Goal: Find specific page/section: Locate item on page

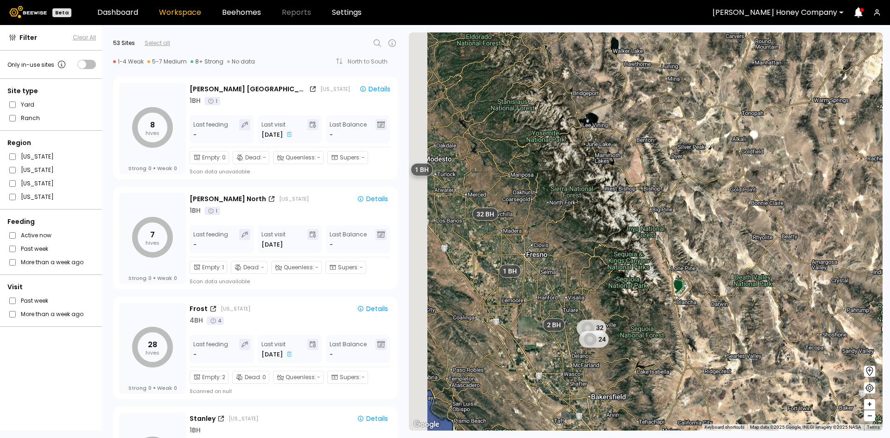
drag, startPoint x: 424, startPoint y: 239, endPoint x: 547, endPoint y: 247, distance: 123.6
click at [547, 247] on div "32 24 8 BH 6 BH 2 BH 1 BH 2 BH 1 BH 32 BH 1 BH 1 BH 1 BH 1 BH 1 BH 1 BH 1 BH 1 …" at bounding box center [646, 231] width 474 height 398
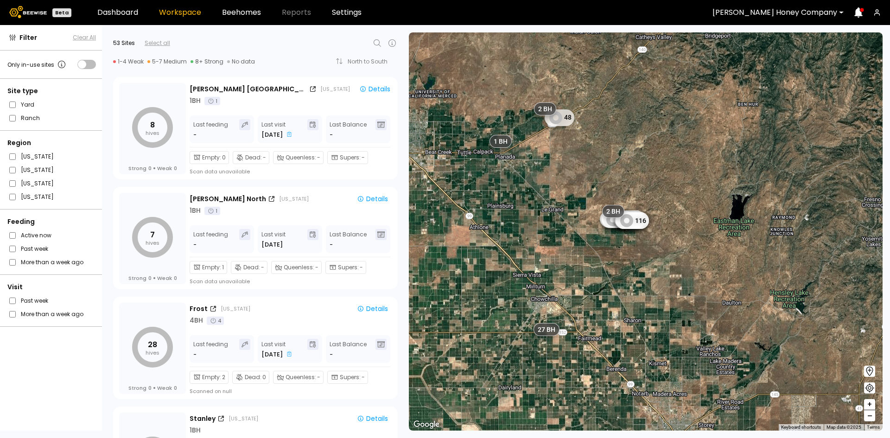
drag, startPoint x: 518, startPoint y: 164, endPoint x: 533, endPoint y: 239, distance: 76.6
click at [533, 239] on div "2 BH 1 BH 1 BH 1 BH 1 BH 1 BH 1 BH 1 BH 1 BH 1 BH 1 BH 1 BH 48 178 222 32 8 75 …" at bounding box center [646, 231] width 474 height 398
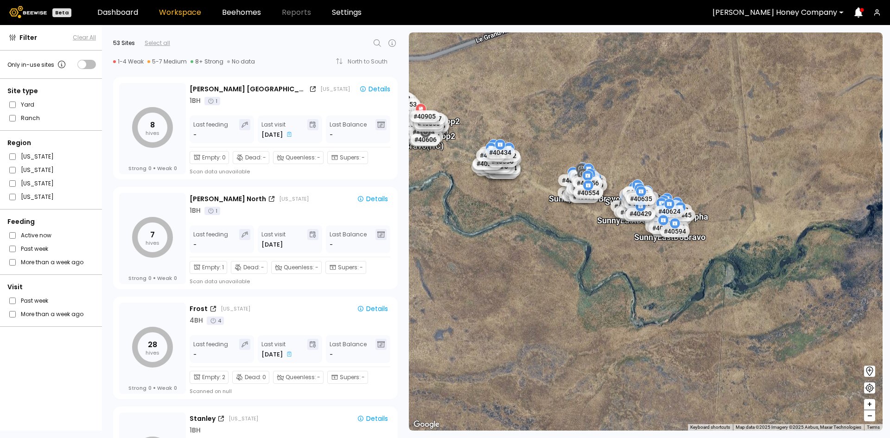
click at [574, 280] on div "# 40424 # 40644 # 40483 # 40488 # 40573 # 40629 # 40646 # 40669 # 40161 # 40428…" at bounding box center [646, 231] width 474 height 398
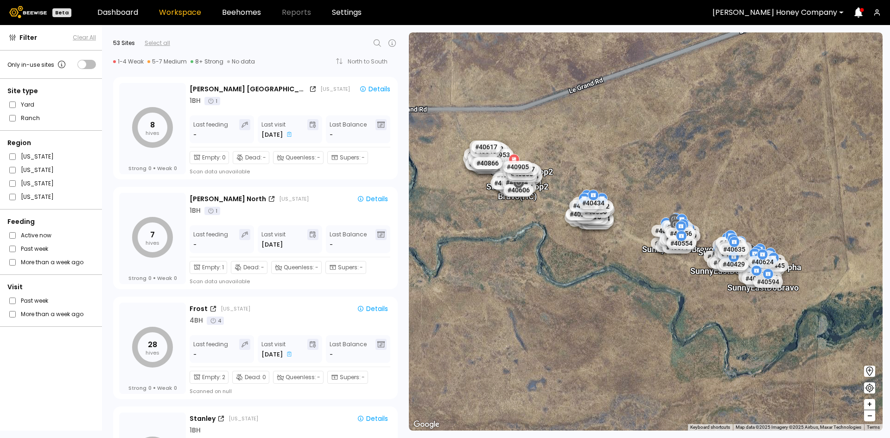
drag, startPoint x: 550, startPoint y: 246, endPoint x: 612, endPoint y: 242, distance: 62.2
click at [638, 288] on div "# 40424 # 40644 # 40483 # 40488 # 40573 # 40629 # 40646 # 40669 # 40161 # 40428…" at bounding box center [646, 231] width 474 height 398
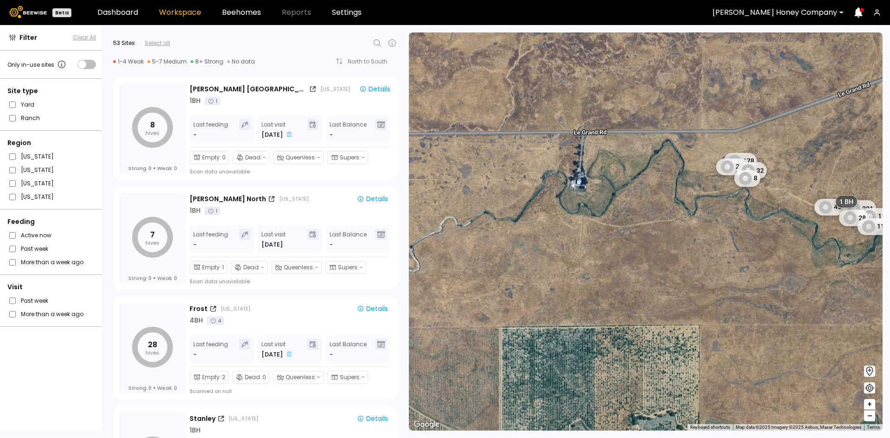
drag, startPoint x: 511, startPoint y: 213, endPoint x: 801, endPoint y: 208, distance: 289.3
click at [801, 208] on div "1 BH 1 BH 1 BH 1 BH 1 BH 1 BH 1 BH 1 BH 1 BH 1 BH 1 BH 45 301 119 28 116 1 BH 1…" at bounding box center [646, 231] width 474 height 398
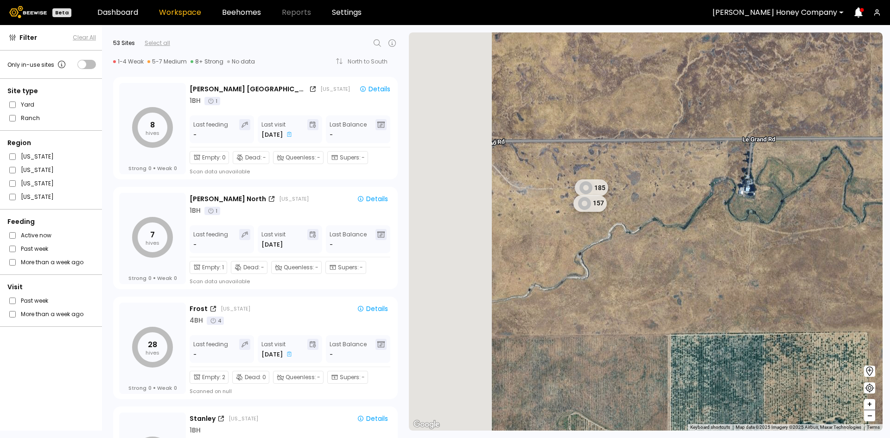
drag, startPoint x: 475, startPoint y: 217, endPoint x: 646, endPoint y: 240, distance: 172.1
click at [646, 240] on div "1 BH 1 BH 1 BH 1 BH 1 BH 1 BH 1 BH 1 BH 1 BH 1 BH 1 BH 45 301 119 28 116 1 BH 1…" at bounding box center [646, 231] width 474 height 398
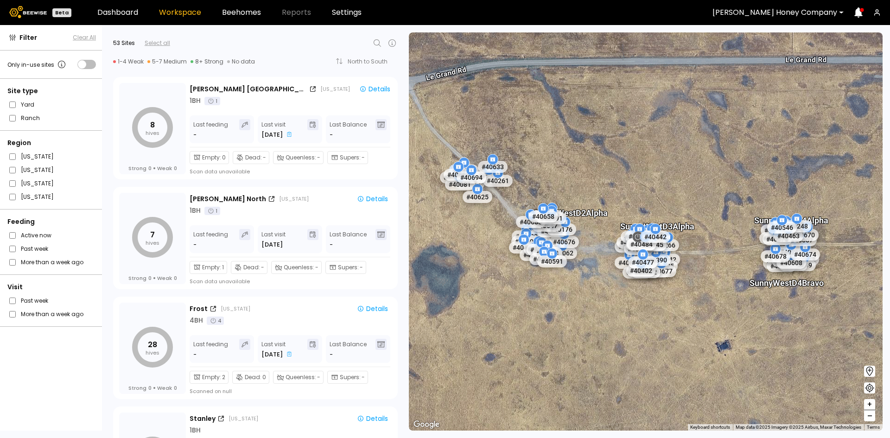
drag, startPoint x: 488, startPoint y: 298, endPoint x: 607, endPoint y: 338, distance: 125.3
click at [605, 338] on div "# 40424 # 40644 # 40483 # 40488 # 40573 # 40629 # 40646 # 40669 # 40161 # 40428…" at bounding box center [646, 231] width 474 height 398
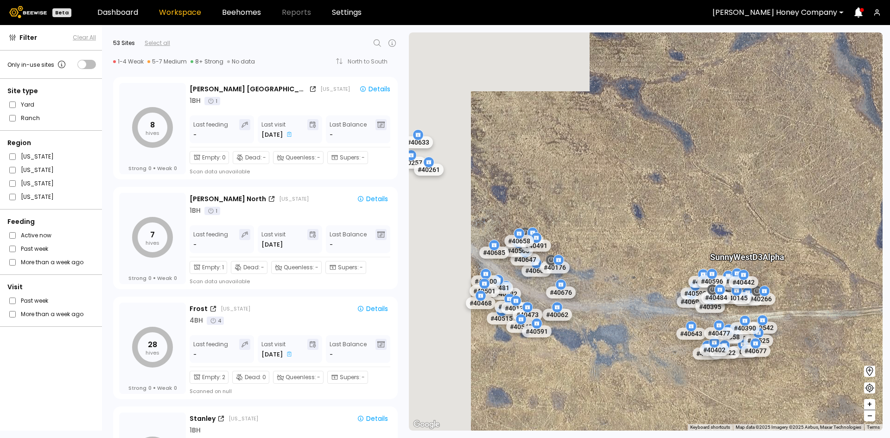
drag, startPoint x: 501, startPoint y: 221, endPoint x: 724, endPoint y: 229, distance: 223.6
click at [724, 229] on div "# 40424 # 40644 # 40483 # 40488 # 40573 # 40629 # 40646 # 40669 # 40161 # 40428…" at bounding box center [646, 231] width 474 height 398
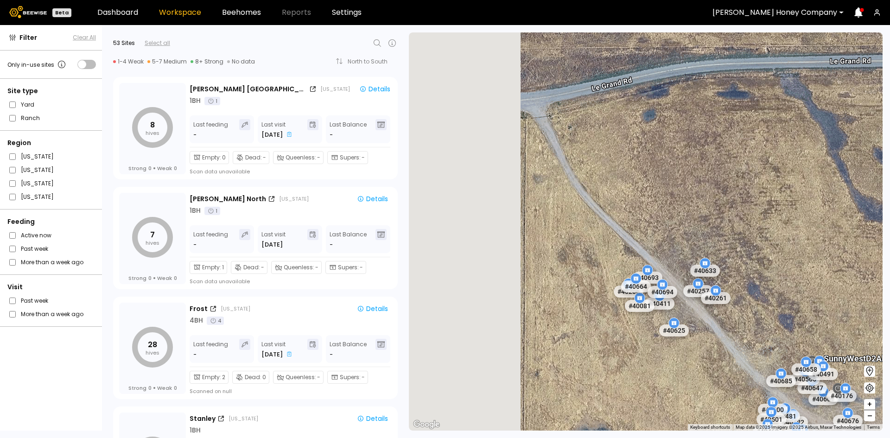
drag, startPoint x: 504, startPoint y: 217, endPoint x: 746, endPoint y: 344, distance: 272.9
click at [746, 344] on div "# 40424 # 40644 # 40483 # 40488 # 40573 # 40629 # 40646 # 40669 # 40161 # 40428…" at bounding box center [646, 231] width 474 height 398
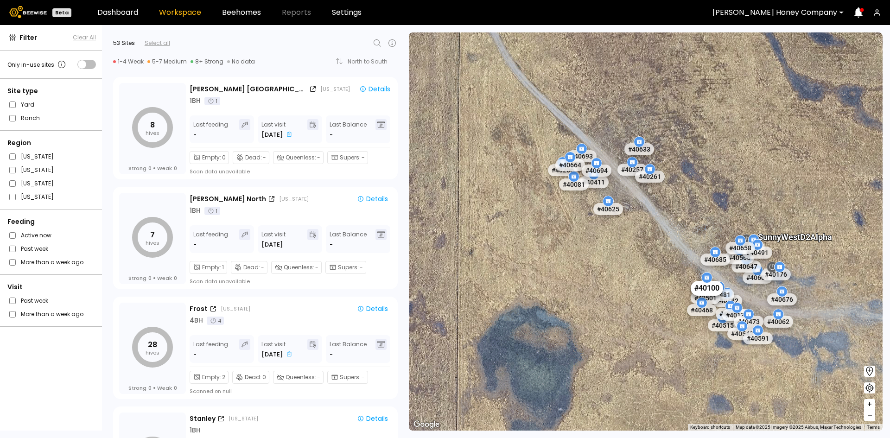
drag, startPoint x: 760, startPoint y: 390, endPoint x: 677, endPoint y: 238, distance: 173.4
click at [676, 236] on div "# 40424 # 40644 # 40483 # 40488 # 40573 # 40629 # 40646 # 40669 # 40161 # 40428…" at bounding box center [646, 231] width 474 height 398
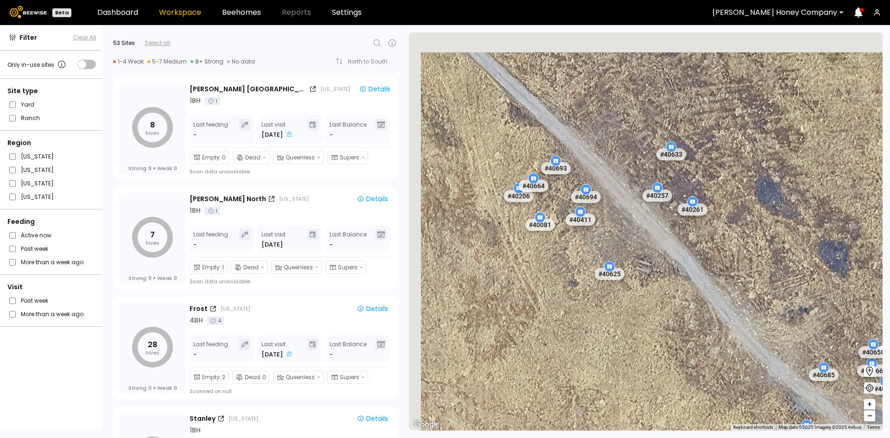
drag, startPoint x: 594, startPoint y: 127, endPoint x: 637, endPoint y: 263, distance: 142.5
click at [637, 263] on div "# 40424 # 40644 # 40483 # 40488 # 40573 # 40629 # 40646 # 40669 # 40161 # 40428…" at bounding box center [646, 231] width 474 height 398
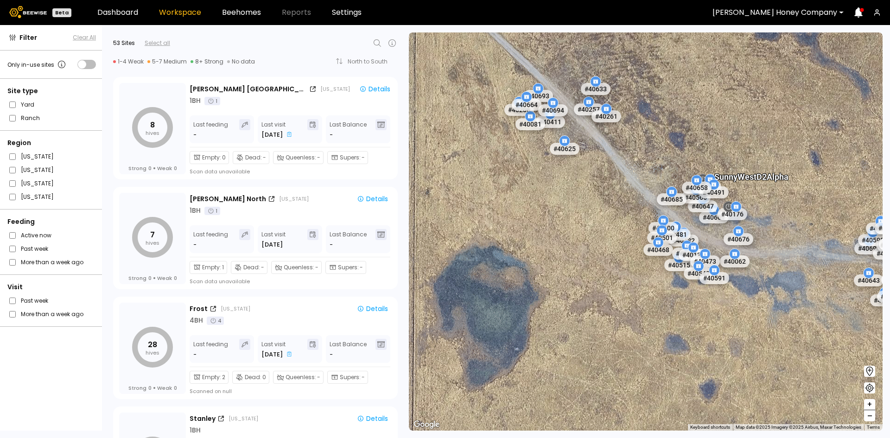
drag, startPoint x: 678, startPoint y: 304, endPoint x: 613, endPoint y: 172, distance: 147.2
click at [613, 173] on div "# 40424 # 40644 # 40483 # 40488 # 40573 # 40629 # 40646 # 40669 # 40161 # 40428…" at bounding box center [646, 231] width 474 height 398
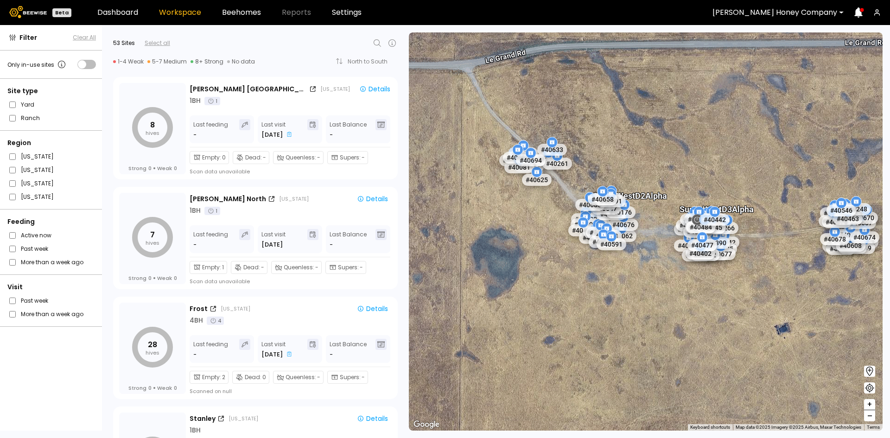
drag, startPoint x: 749, startPoint y: 267, endPoint x: 674, endPoint y: 278, distance: 75.5
click at [674, 278] on div "# 40424 # 40644 # 40483 # 40488 # 40573 # 40629 # 40646 # 40669 # 40161 # 40428…" at bounding box center [646, 231] width 474 height 398
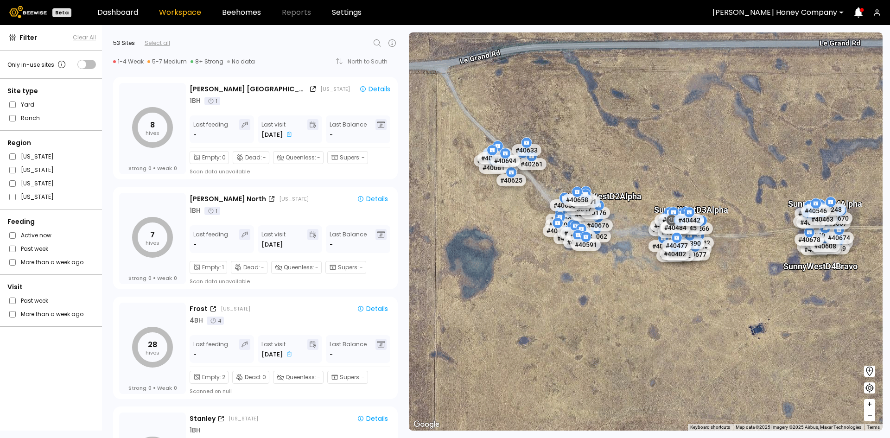
drag, startPoint x: 763, startPoint y: 281, endPoint x: 753, endPoint y: 281, distance: 9.3
click at [753, 281] on div "# 40424 # 40644 # 40483 # 40488 # 40573 # 40629 # 40646 # 40669 # 40161 # 40428…" at bounding box center [646, 231] width 474 height 398
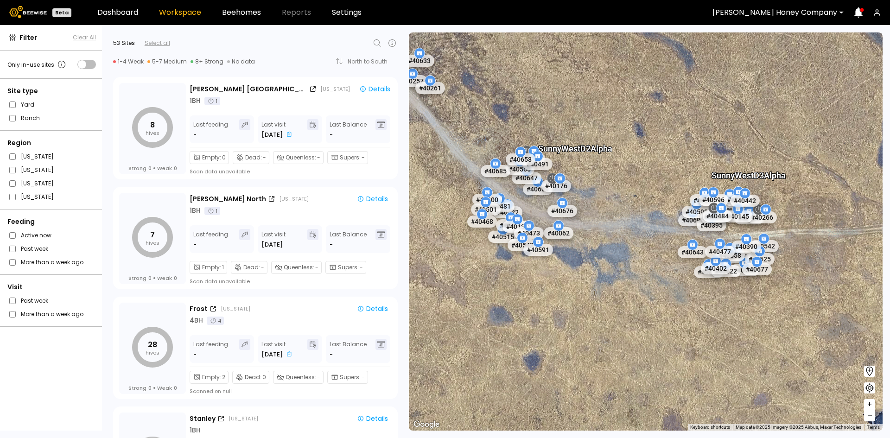
drag, startPoint x: 578, startPoint y: 254, endPoint x: 661, endPoint y: 210, distance: 94.6
click at [667, 209] on div "# 40424 # 40644 # 40483 # 40488 # 40573 # 40629 # 40646 # 40669 # 40161 # 40428…" at bounding box center [646, 231] width 474 height 398
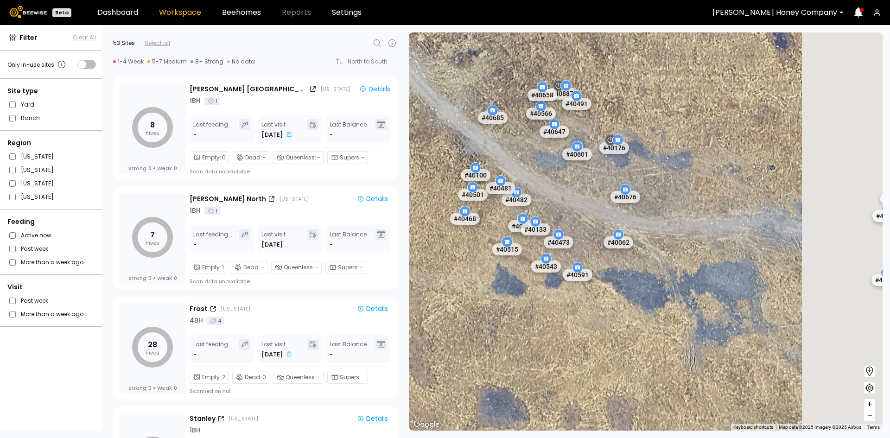
drag, startPoint x: 767, startPoint y: 258, endPoint x: 572, endPoint y: 293, distance: 197.9
click at [535, 305] on div "# 40424 # 40644 # 40483 # 40488 # 40573 # 40629 # 40646 # 40669 # 40161 # 40428…" at bounding box center [646, 231] width 474 height 398
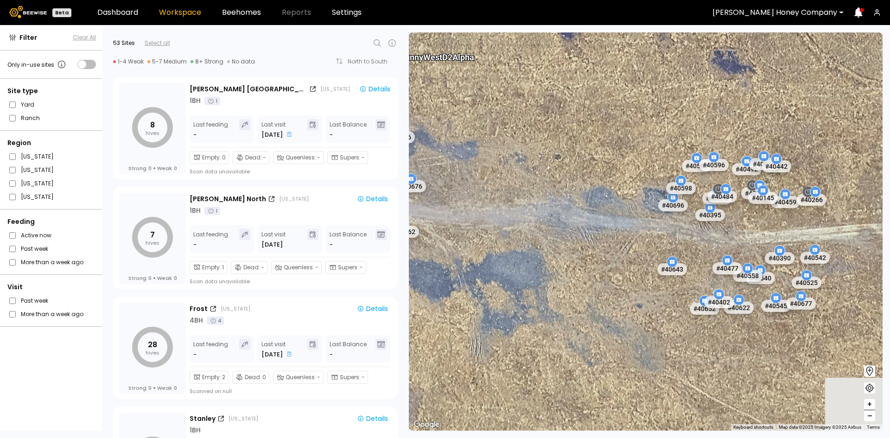
drag, startPoint x: 698, startPoint y: 261, endPoint x: 559, endPoint y: 255, distance: 139.7
click at [555, 260] on div "# 40424 # 40644 # 40483 # 40488 # 40573 # 40629 # 40646 # 40669 # 40161 # 40428…" at bounding box center [646, 231] width 474 height 398
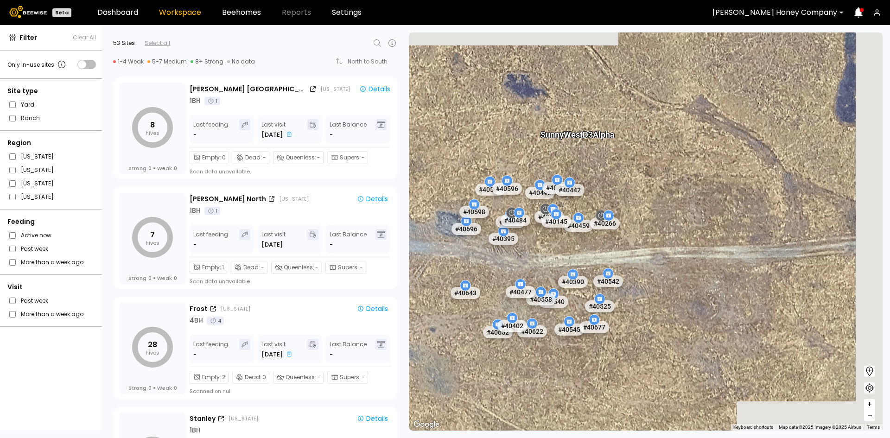
drag, startPoint x: 823, startPoint y: 196, endPoint x: 627, endPoint y: 226, distance: 198.0
click at [628, 227] on div "# 40424 # 40644 # 40483 # 40488 # 40573 # 40629 # 40646 # 40669 # 40161 # 40428…" at bounding box center [646, 231] width 474 height 398
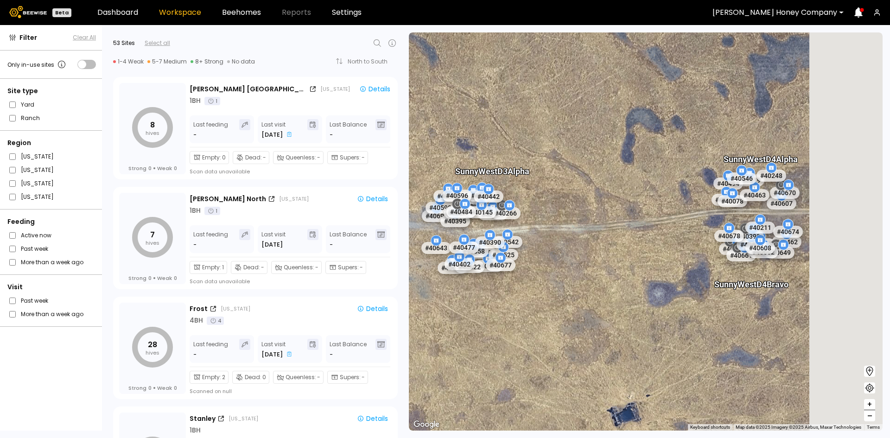
drag, startPoint x: 681, startPoint y: 242, endPoint x: 569, endPoint y: 229, distance: 113.3
click at [558, 236] on div "# 40424 # 40644 # 40483 # 40488 # 40573 # 40629 # 40646 # 40669 # 40161 # 40428…" at bounding box center [646, 231] width 474 height 398
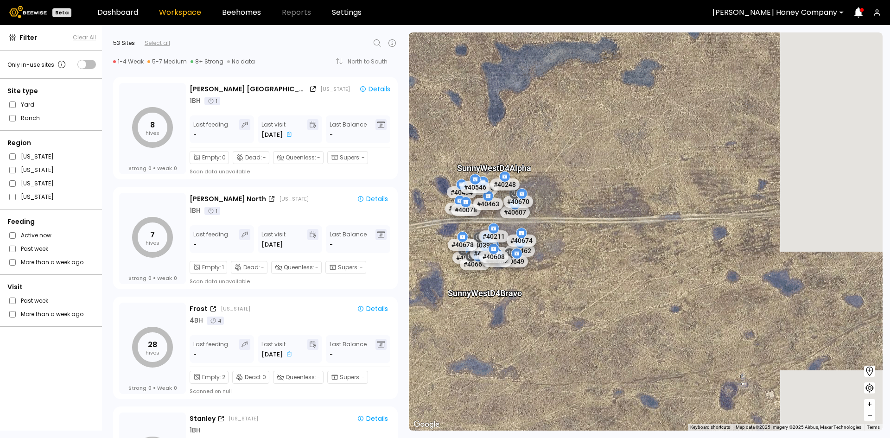
drag, startPoint x: 853, startPoint y: 224, endPoint x: 600, endPoint y: 230, distance: 252.7
click at [601, 231] on div "# 40424 # 40644 # 40483 # 40488 # 40573 # 40629 # 40646 # 40669 # 40161 # 40428…" at bounding box center [646, 231] width 474 height 398
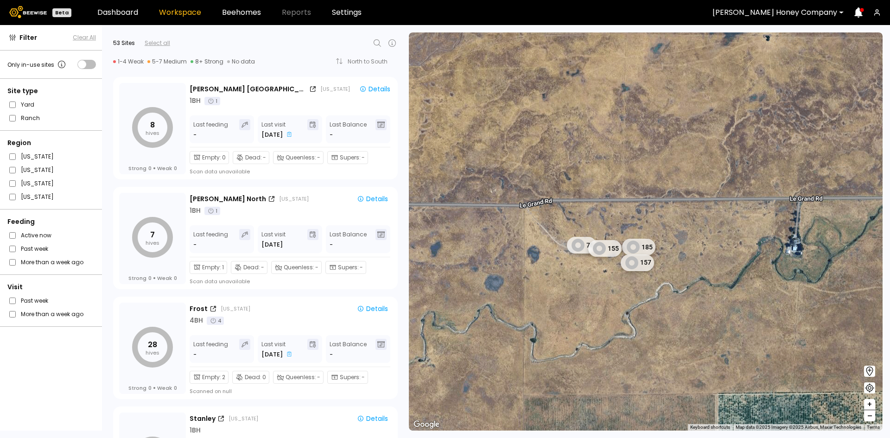
drag, startPoint x: 740, startPoint y: 226, endPoint x: 507, endPoint y: 225, distance: 233.2
click at [509, 225] on div "1 BH 1 BH 1 BH 1 BH 1 BH 1 BH 1 BH 1 BH 1 BH 1 BH 1 BH 1 BH 1 BH 1 BH 1 BH 1 BH…" at bounding box center [646, 231] width 474 height 398
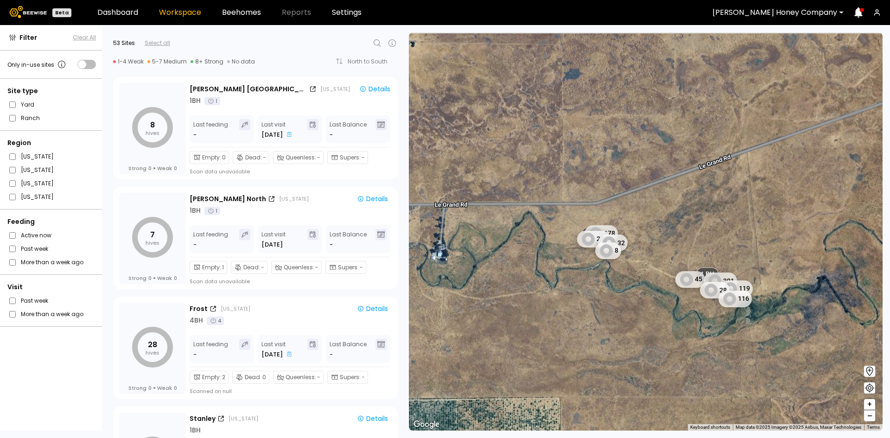
drag, startPoint x: 765, startPoint y: 233, endPoint x: 637, endPoint y: 245, distance: 128.5
click at [638, 245] on div "1 BH 1 BH 1 BH 1 BH 1 BH 1 BH 1 BH 1 BH 1 BH 1 BH 1 BH 1 BH 1 BH 1 BH 1 BH 1 BH…" at bounding box center [646, 231] width 474 height 398
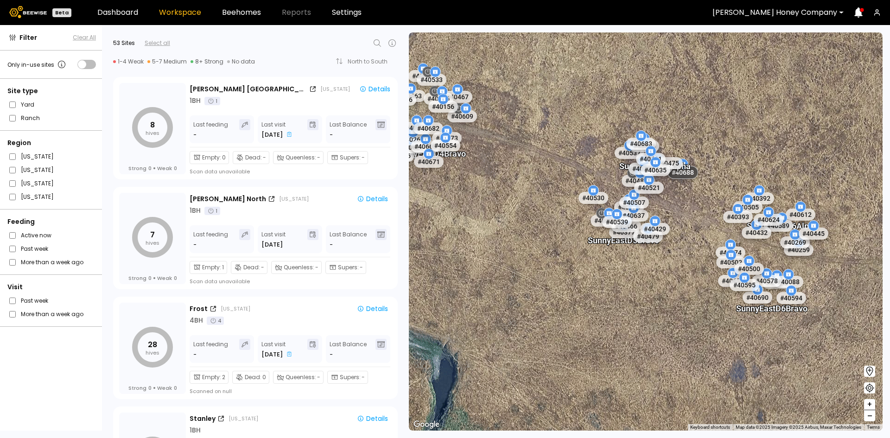
drag, startPoint x: 752, startPoint y: 324, endPoint x: 757, endPoint y: 260, distance: 64.2
click at [724, 305] on div "# 40424 # 40644 # 40483 # 40488 # 40573 # 40629 # 40646 # 40669 # 40161 # 40428…" at bounding box center [646, 231] width 474 height 398
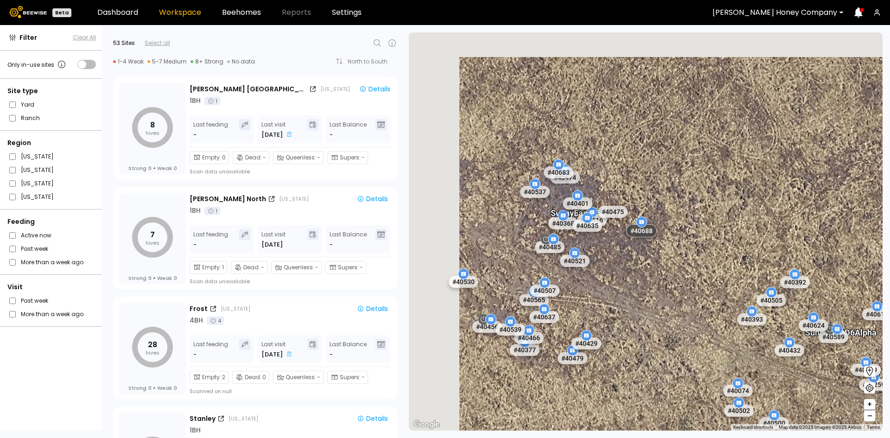
drag, startPoint x: 552, startPoint y: 112, endPoint x: 668, endPoint y: 220, distance: 158.8
click at [668, 218] on div "# 40424 # 40644 # 40483 # 40488 # 40573 # 40629 # 40646 # 40669 # 40161 # 40428…" at bounding box center [646, 231] width 474 height 398
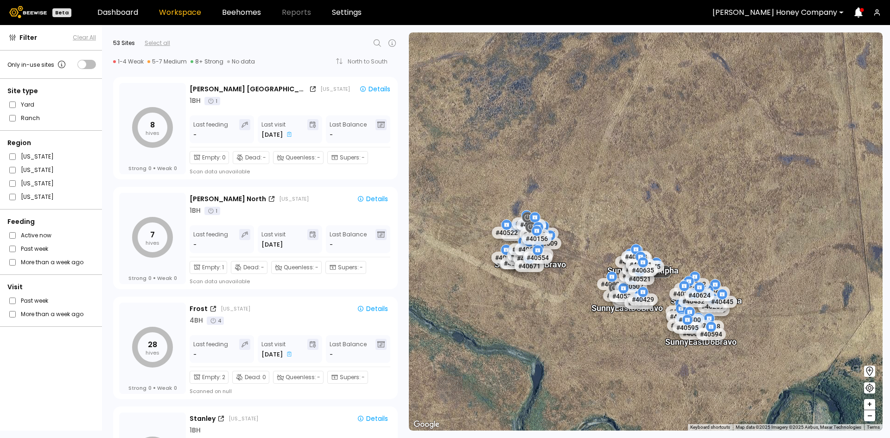
drag, startPoint x: 523, startPoint y: 233, endPoint x: 579, endPoint y: 264, distance: 63.7
click at [583, 260] on div "# 40424 # 40644 # 40483 # 40488 # 40573 # 40629 # 40646 # 40669 # 40161 # 40428…" at bounding box center [646, 231] width 474 height 398
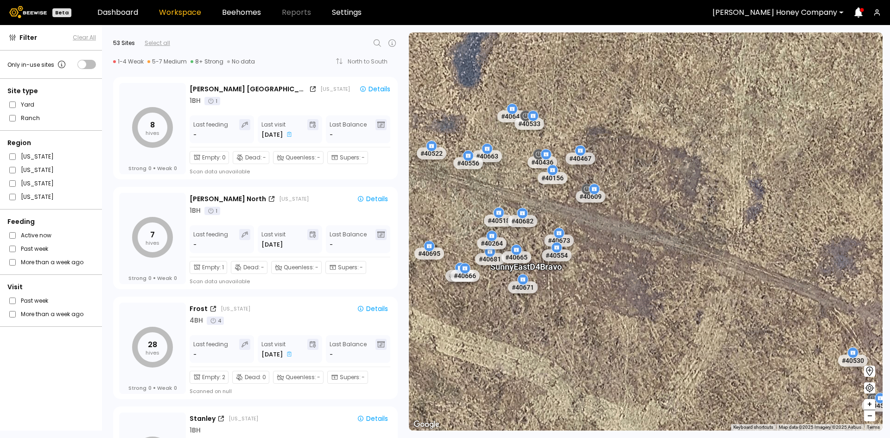
drag, startPoint x: 569, startPoint y: 259, endPoint x: 607, endPoint y: 286, distance: 46.5
click at [598, 281] on div "Sunny East D4 Bravo" at bounding box center [561, 270] width 71 height 19
